Goal: Information Seeking & Learning: Learn about a topic

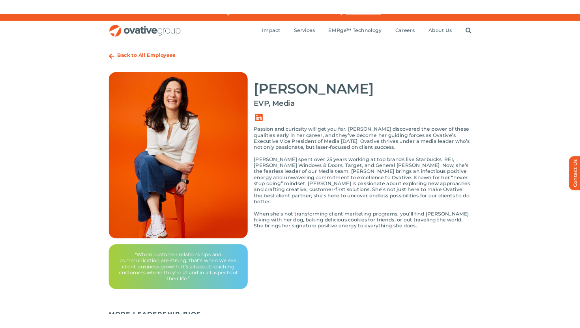
scroll to position [12, 0]
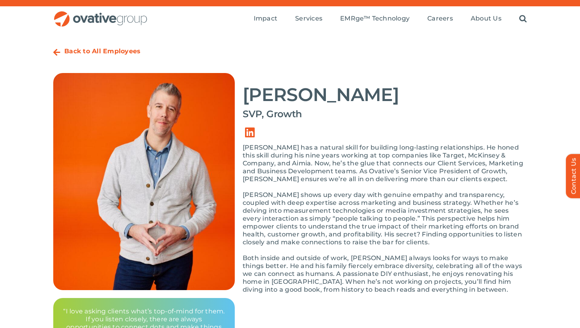
scroll to position [17, 0]
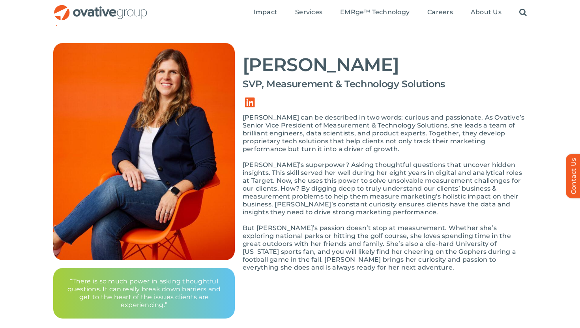
scroll to position [47, 0]
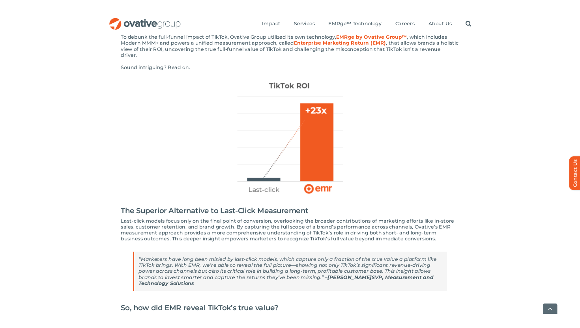
scroll to position [217, 0]
